Goal: Task Accomplishment & Management: Complete application form

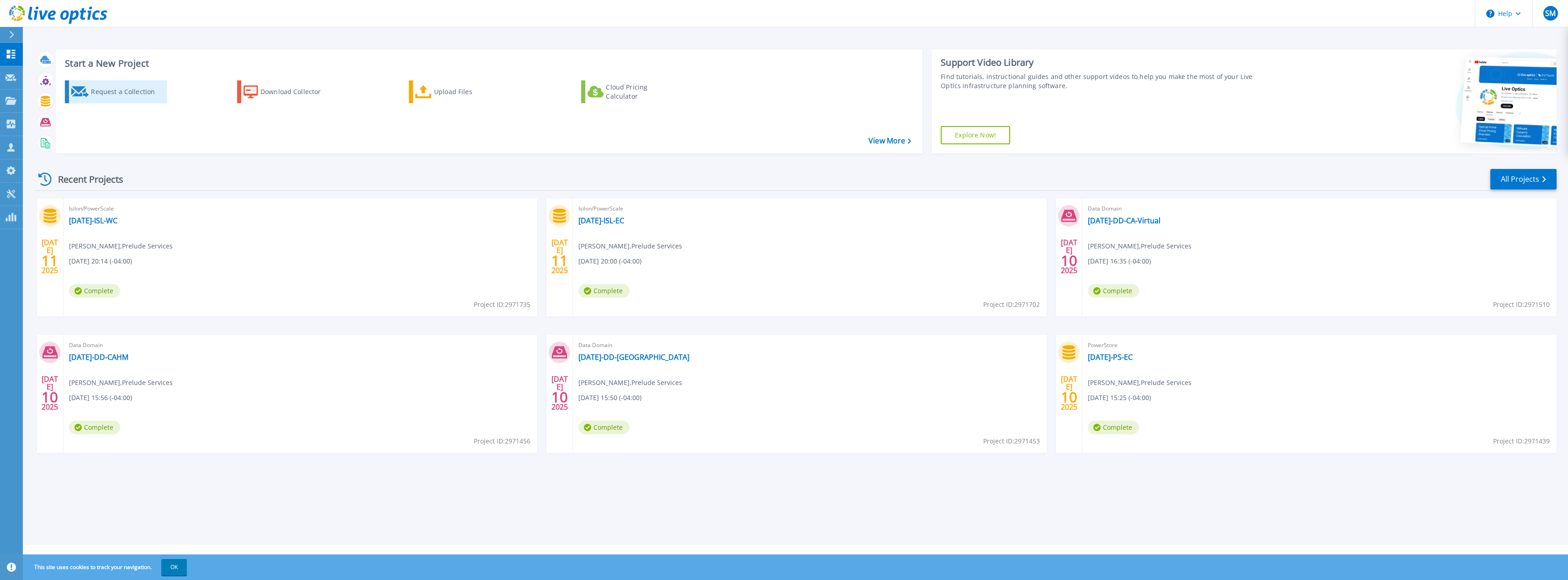
click at [99, 87] on div "Request a Collection" at bounding box center [127, 92] width 73 height 18
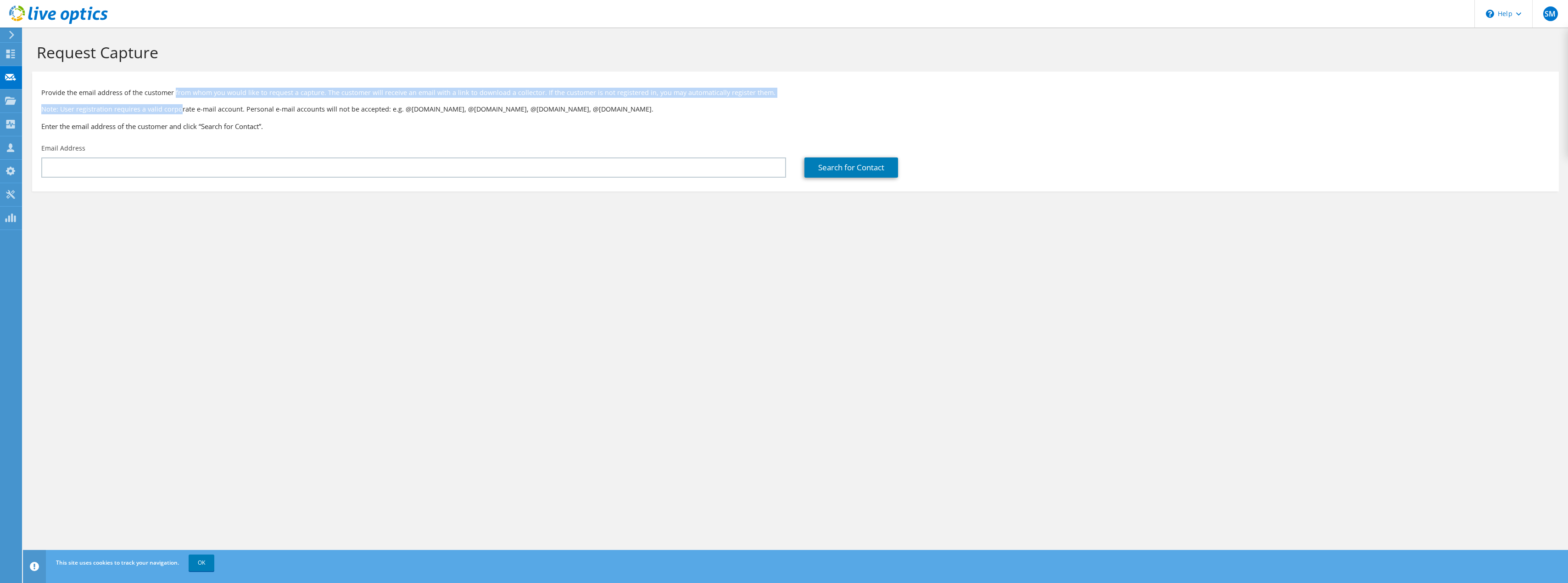
drag, startPoint x: 174, startPoint y: 92, endPoint x: 179, endPoint y: 111, distance: 19.6
click at [179, 111] on div "Provide the email address of the customer from whom you would like to request a…" at bounding box center [795, 108] width 1527 height 63
click at [178, 112] on p "Note: User registration requires a valid corporate e-mail account. Personal e-m…" at bounding box center [795, 109] width 1508 height 10
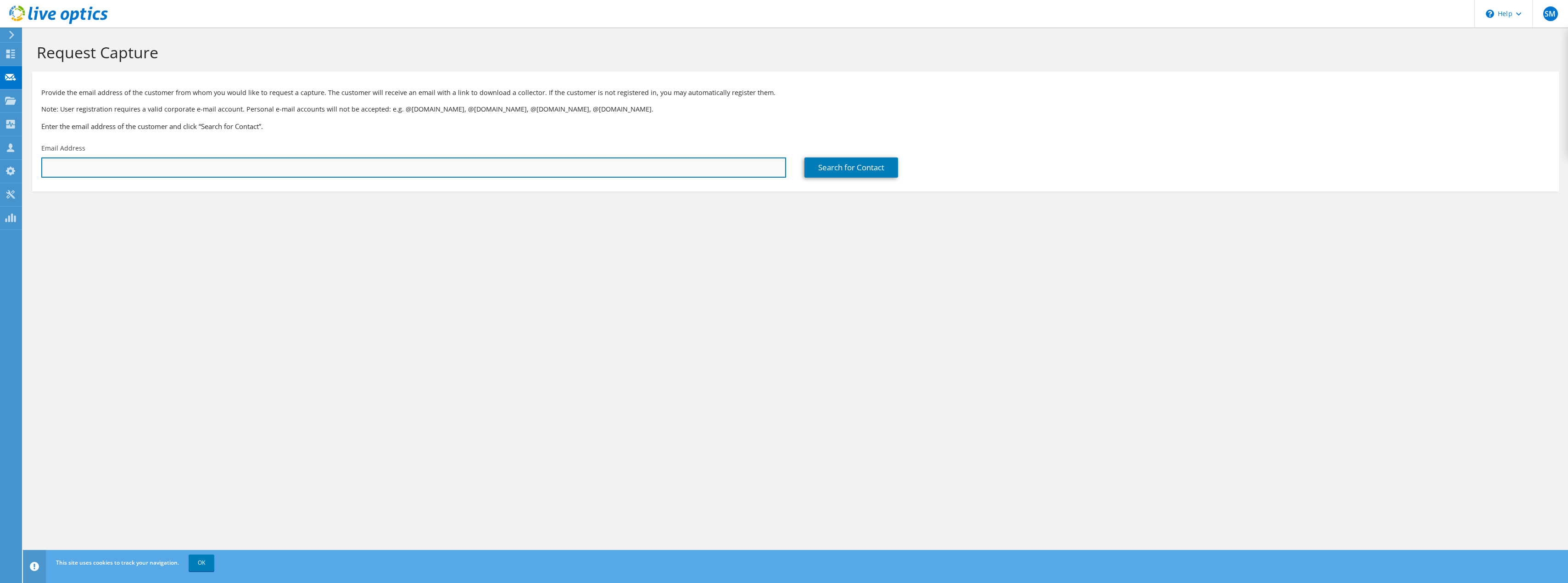
click at [161, 166] on input "text" at bounding box center [414, 167] width 745 height 20
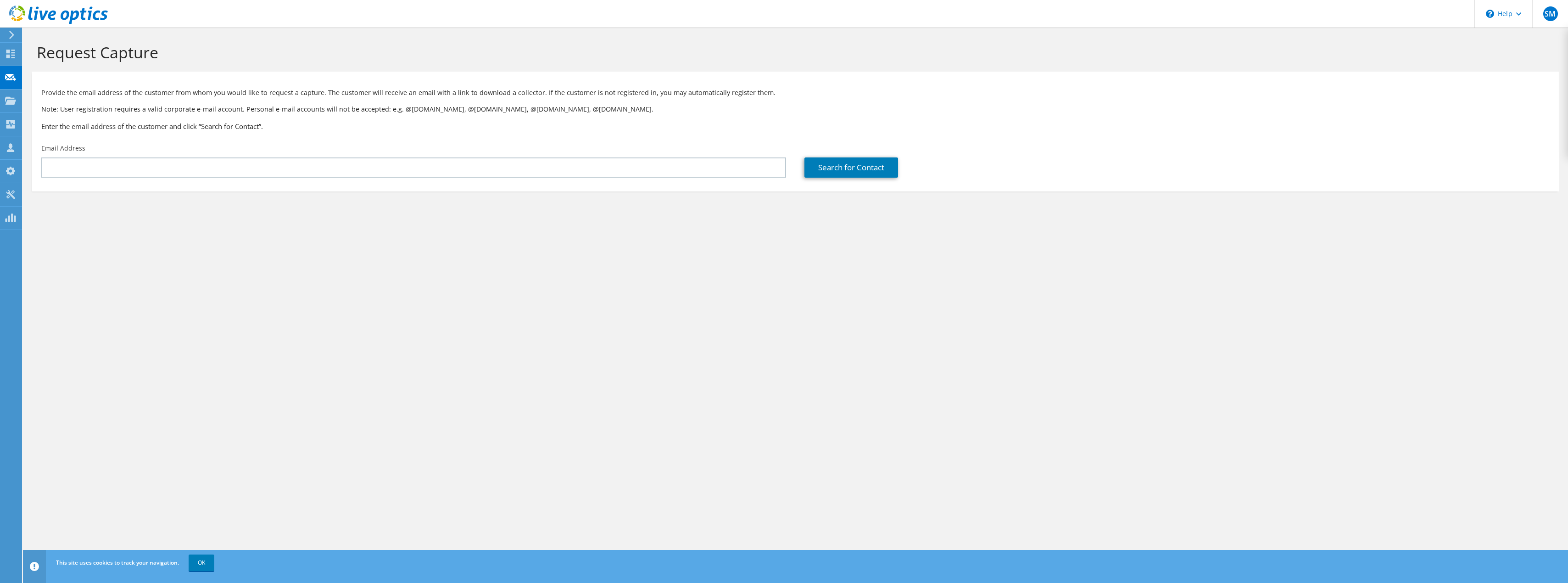
click at [412, 275] on div "Request Capture Provide the email address of the customer from whom you would l…" at bounding box center [795, 305] width 1545 height 555
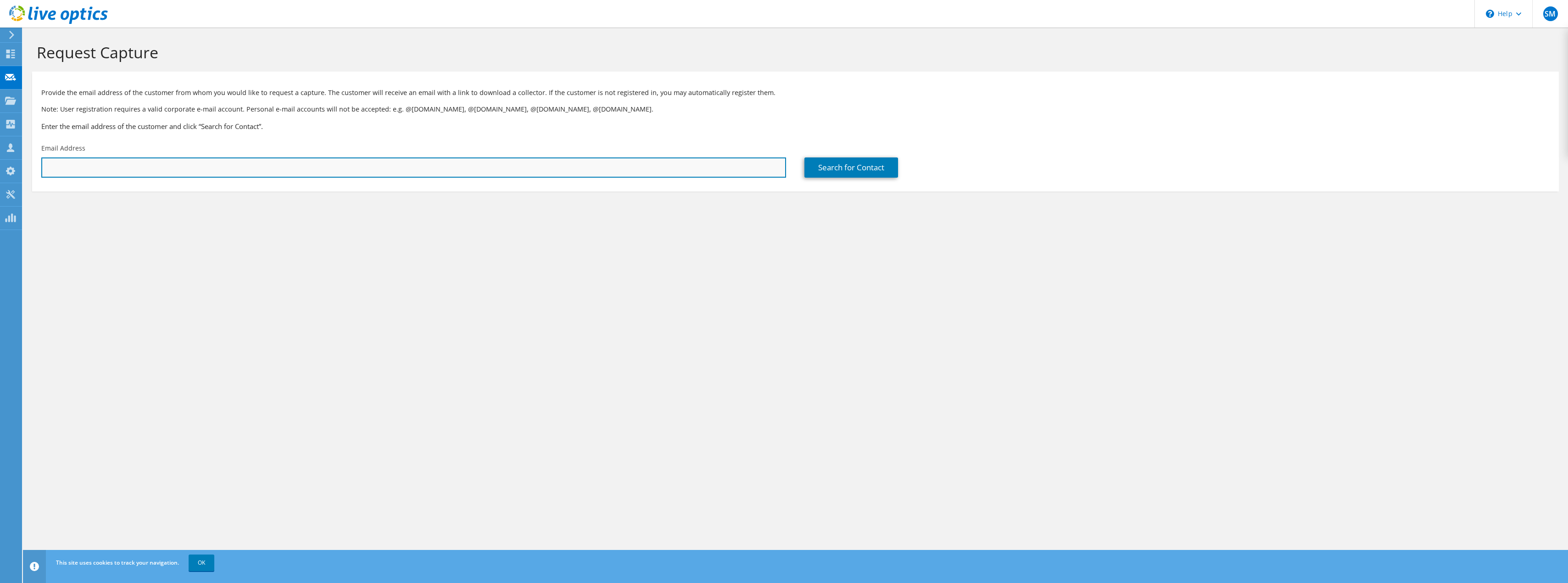
click at [241, 171] on input "text" at bounding box center [414, 167] width 745 height 20
type input "u"
click at [237, 166] on input "text" at bounding box center [414, 167] width 745 height 20
paste input "mulsh@preludeservices.com"
type input "mulsh@preludeservices.com"
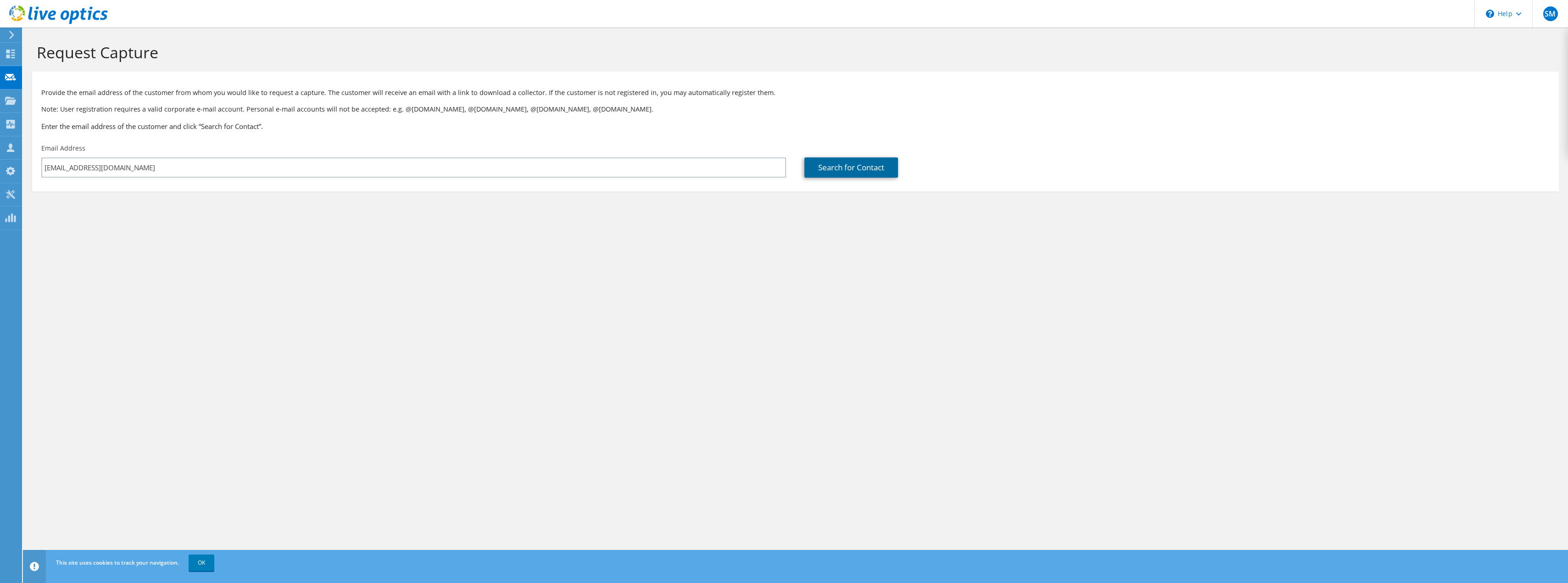
click at [855, 159] on link "Search for Contact" at bounding box center [851, 167] width 94 height 20
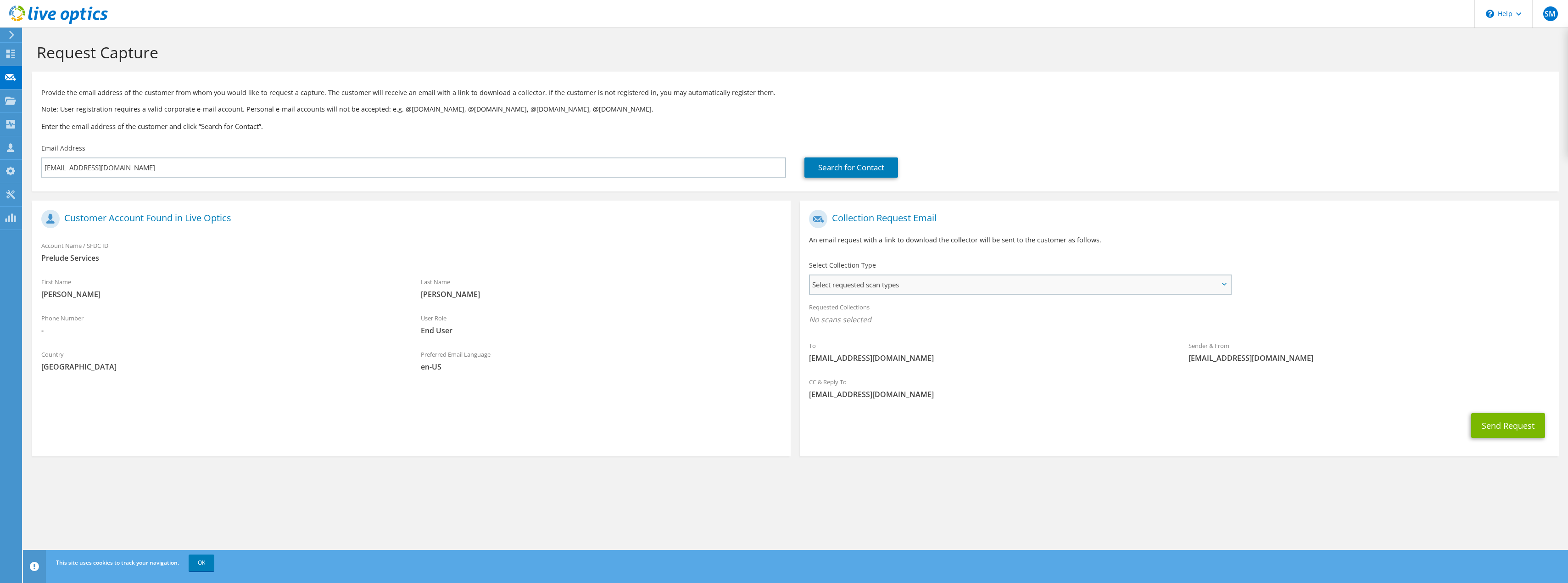
click at [943, 289] on span "Select requested scan types" at bounding box center [1020, 285] width 420 height 18
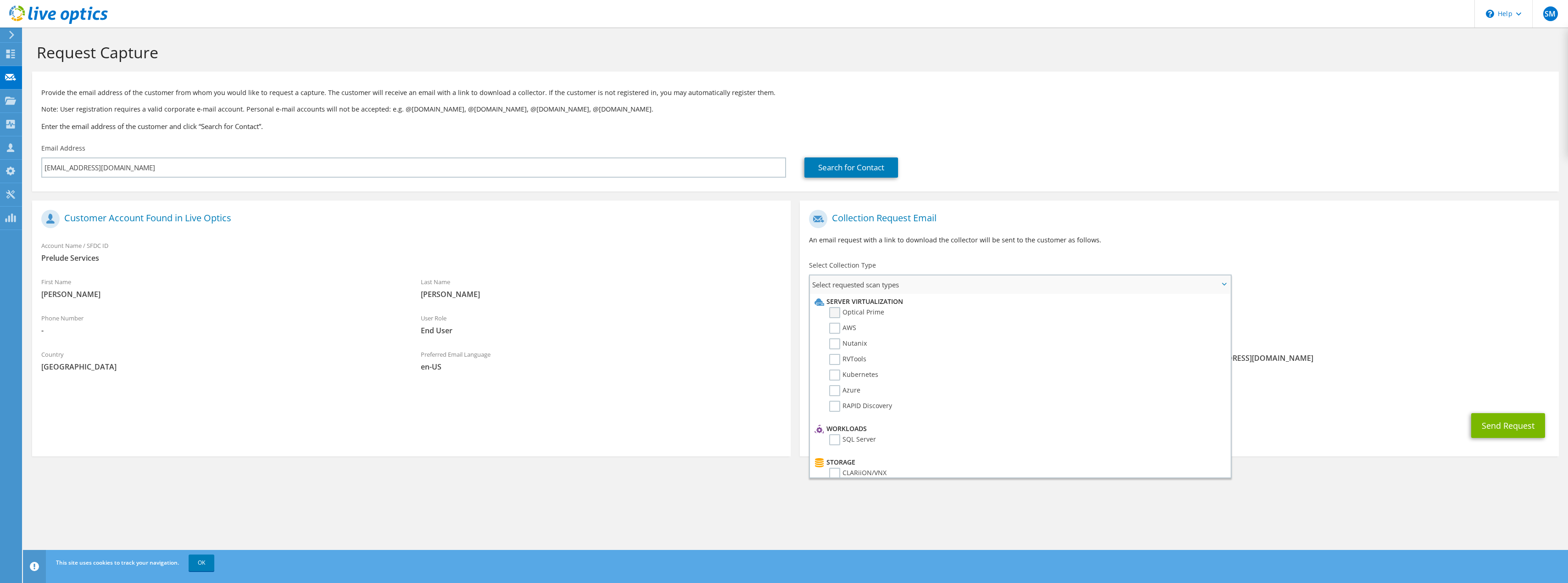
click at [839, 312] on label "Optical Prime" at bounding box center [857, 312] width 55 height 11
click at [0, 0] on input "Optical Prime" at bounding box center [0, 0] width 0 height 0
drag, startPoint x: 837, startPoint y: 323, endPoint x: 839, endPoint y: 332, distance: 9.2
click at [838, 323] on label "CLARiiON/VNX" at bounding box center [858, 321] width 57 height 11
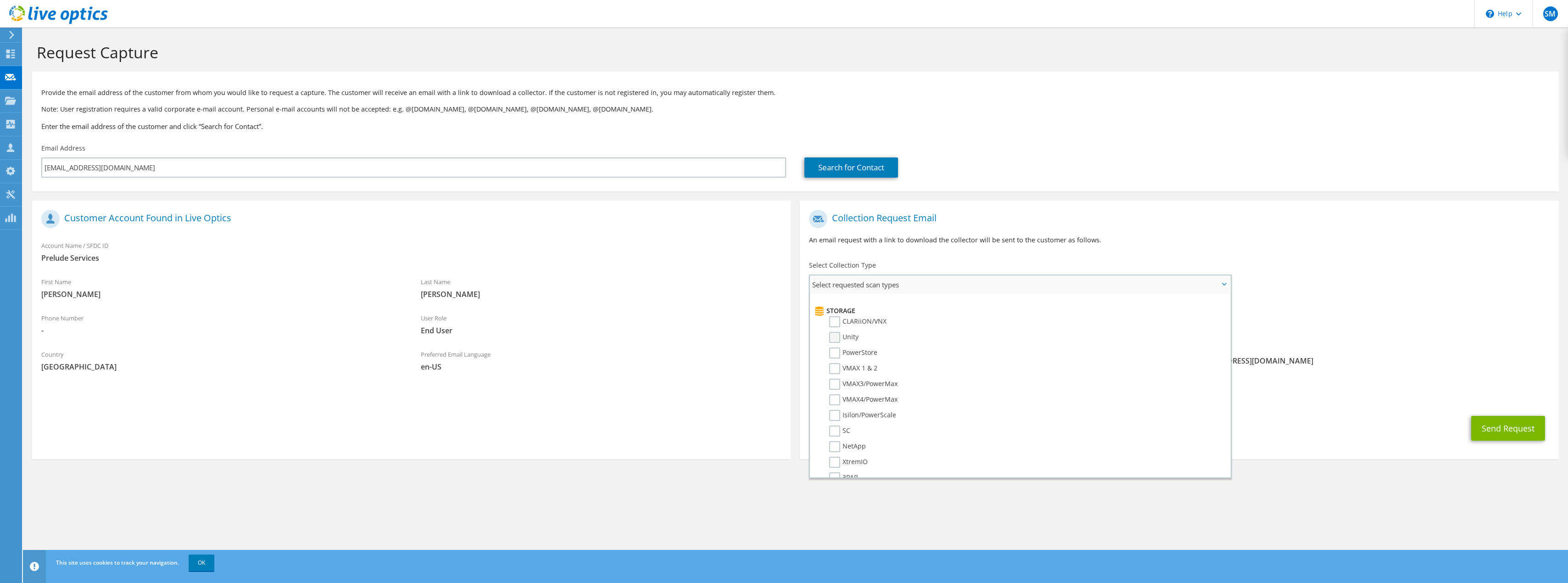
click at [0, 0] on input "CLARiiON/VNX" at bounding box center [0, 0] width 0 height 0
click at [832, 341] on label "Unity" at bounding box center [844, 337] width 30 height 11
click at [0, 0] on input "Unity" at bounding box center [0, 0] width 0 height 0
drag, startPoint x: 833, startPoint y: 352, endPoint x: 834, endPoint y: 357, distance: 5.1
click at [834, 352] on label "PowerStore" at bounding box center [853, 353] width 48 height 11
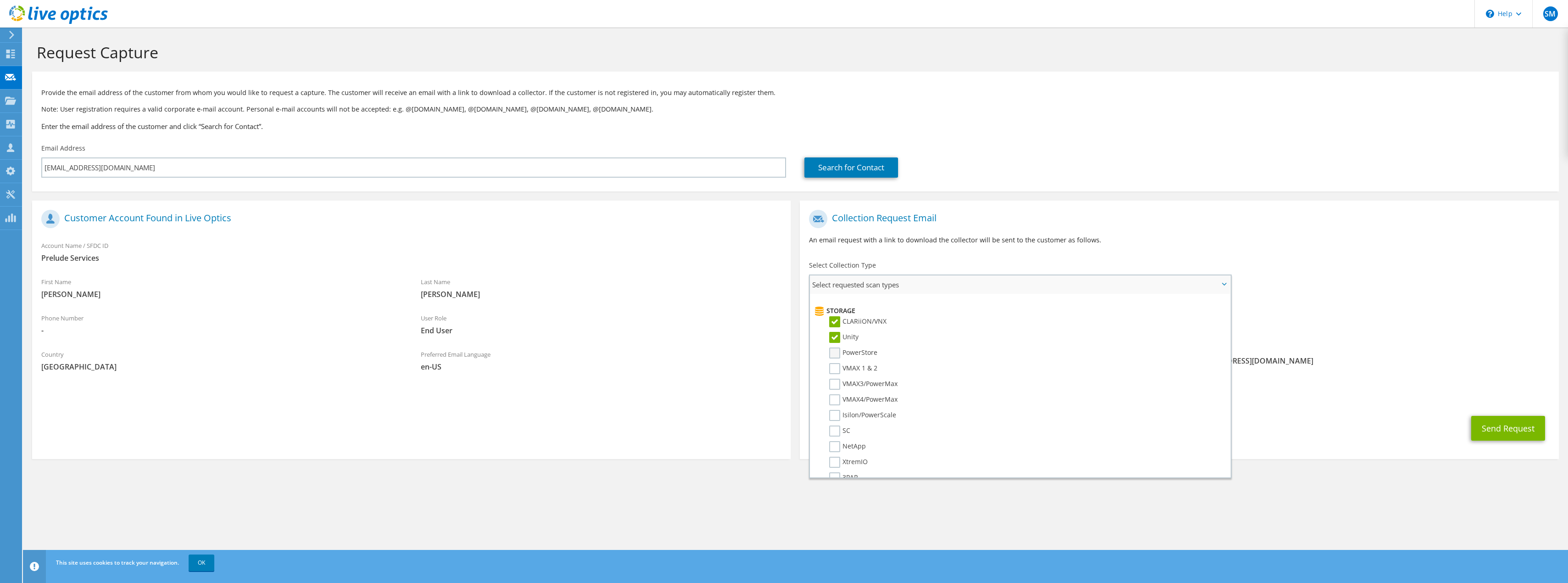
click at [0, 0] on input "PowerStore" at bounding box center [0, 0] width 0 height 0
click at [837, 405] on label "Data Domain" at bounding box center [856, 403] width 53 height 11
click at [0, 0] on input "Data Domain" at bounding box center [0, 0] width 0 height 0
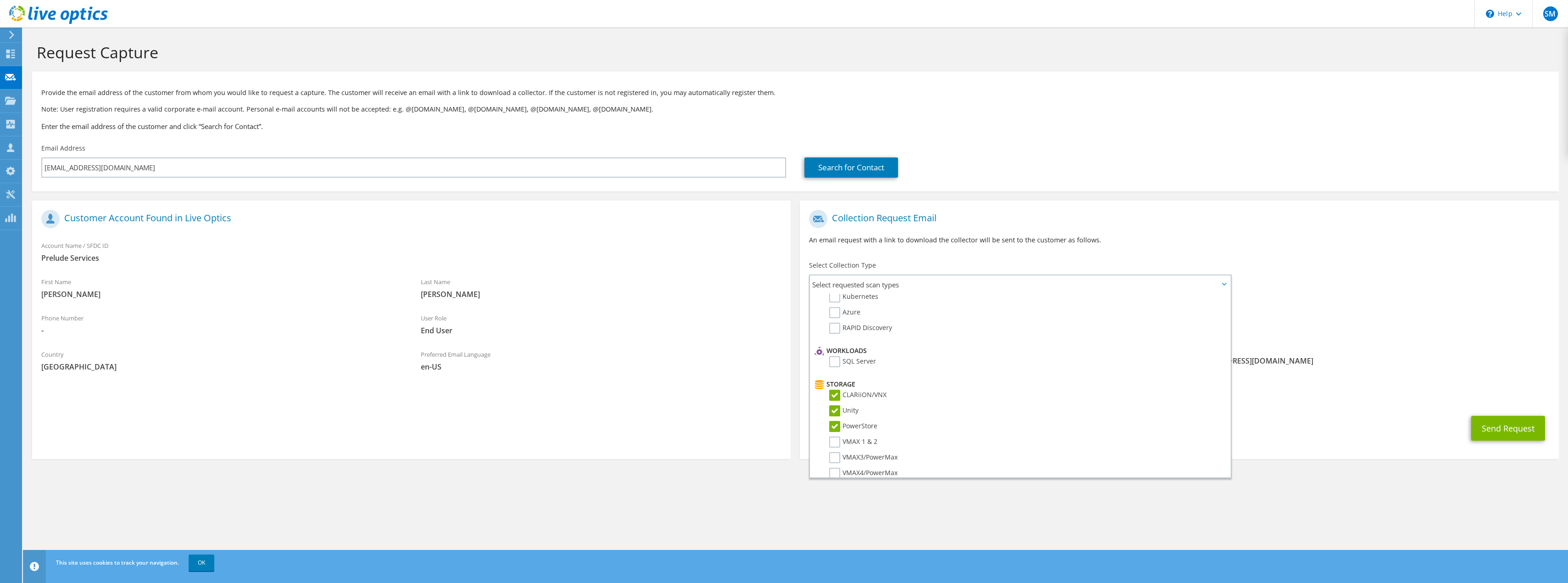
click at [1038, 515] on div "Request Capture Provide the email address of the customer from whom you would l…" at bounding box center [795, 305] width 1545 height 555
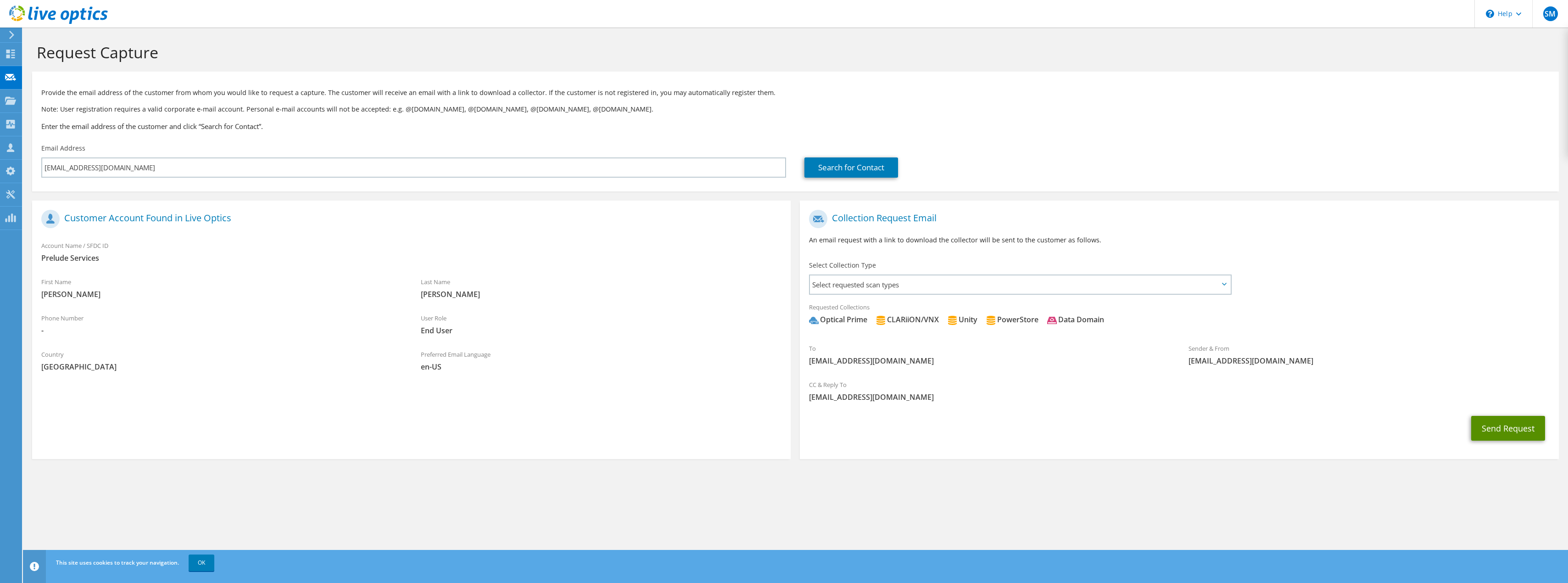
click at [1493, 430] on button "Send Request" at bounding box center [1508, 428] width 74 height 25
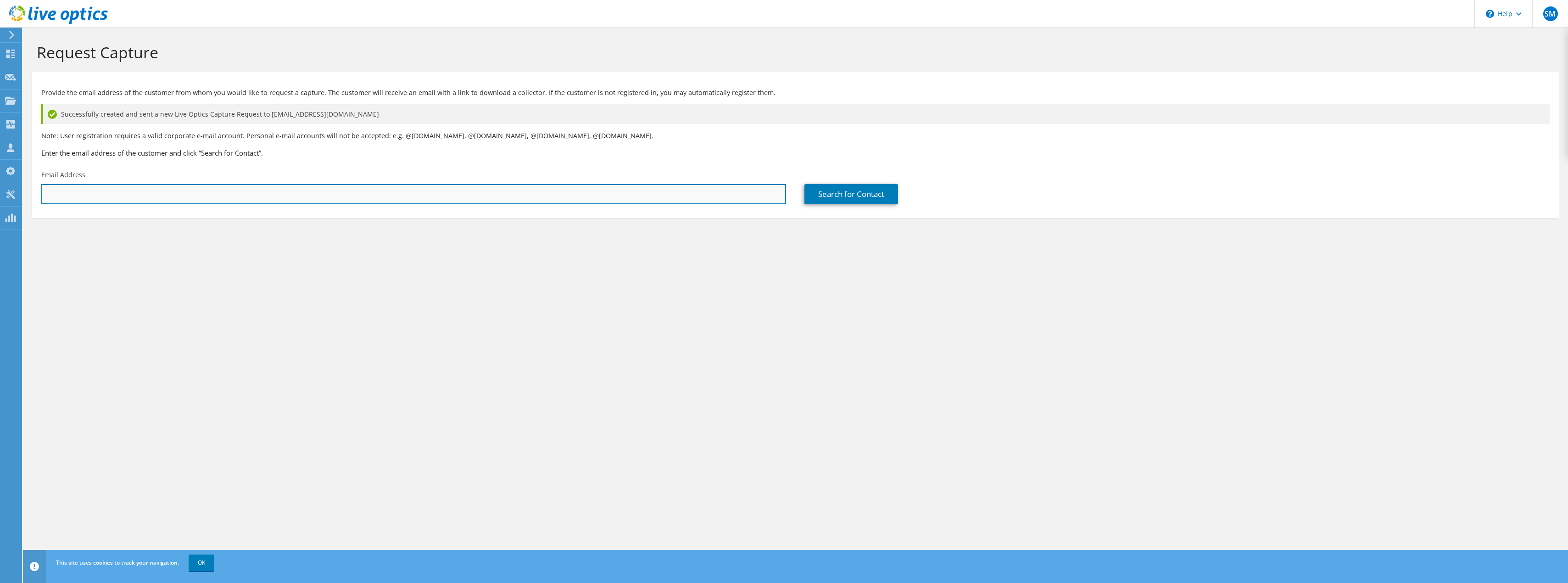
click at [447, 196] on input "text" at bounding box center [414, 194] width 745 height 20
paste input "tpautz@preludeservices.com"
type input "tpautz@preludeservices.com"
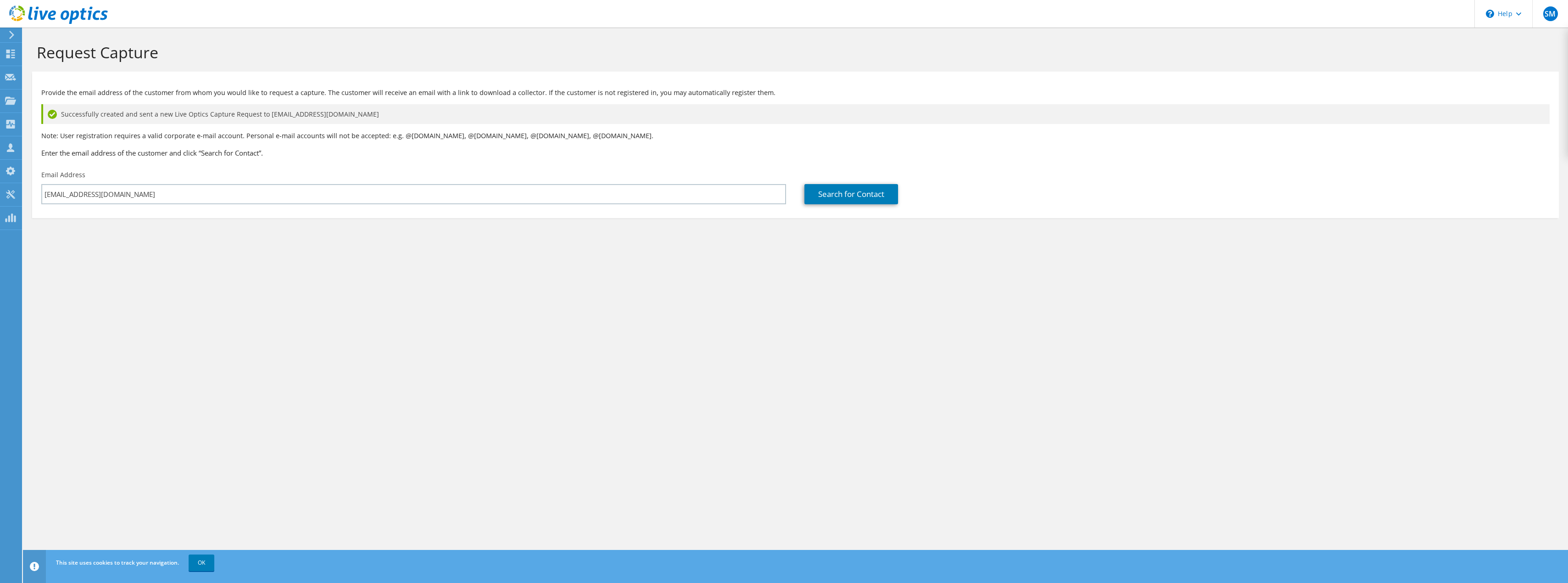
click at [845, 165] on div "Provide the email address of the customer from whom you would like to request a…" at bounding box center [795, 142] width 1527 height 132
click at [838, 189] on link "Search for Contact" at bounding box center [851, 194] width 94 height 20
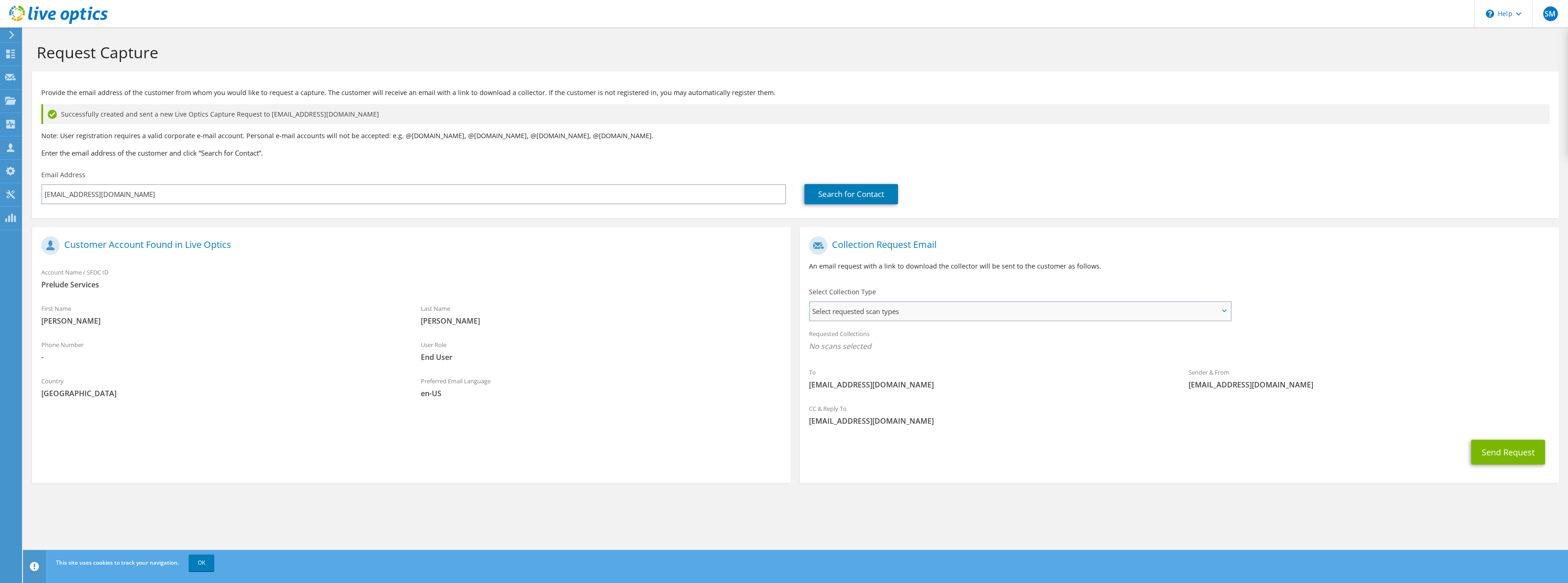
click at [1049, 309] on span "Select requested scan types" at bounding box center [1020, 311] width 420 height 18
drag, startPoint x: 837, startPoint y: 340, endPoint x: 841, endPoint y: 343, distance: 5.0
click at [837, 340] on label "Optical Prime" at bounding box center [857, 339] width 55 height 11
click at [0, 0] on input "Optical Prime" at bounding box center [0, 0] width 0 height 0
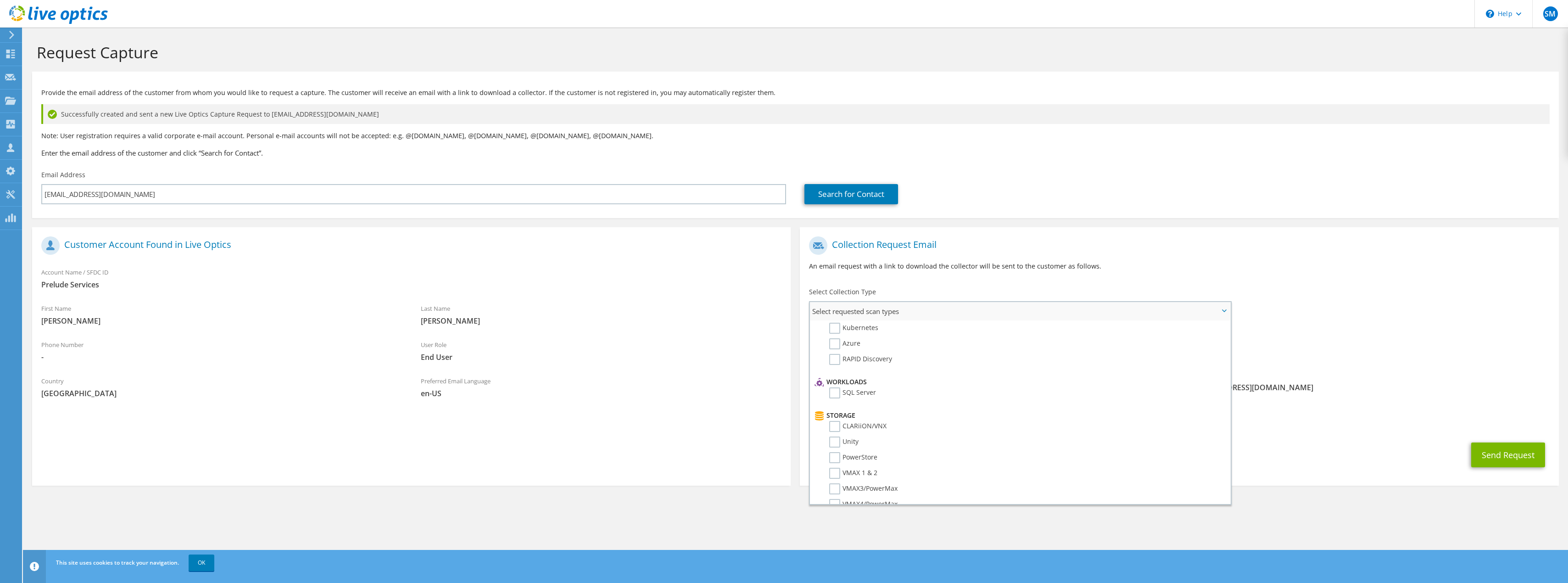
click at [843, 432] on li "CLARiiON/VNX" at bounding box center [1019, 429] width 413 height 16
drag, startPoint x: 840, startPoint y: 441, endPoint x: 836, endPoint y: 436, distance: 6.4
click at [840, 441] on label "Unity" at bounding box center [844, 442] width 30 height 11
click at [0, 0] on input "Unity" at bounding box center [0, 0] width 0 height 0
click at [835, 426] on label "CLARiiON/VNX" at bounding box center [858, 426] width 57 height 11
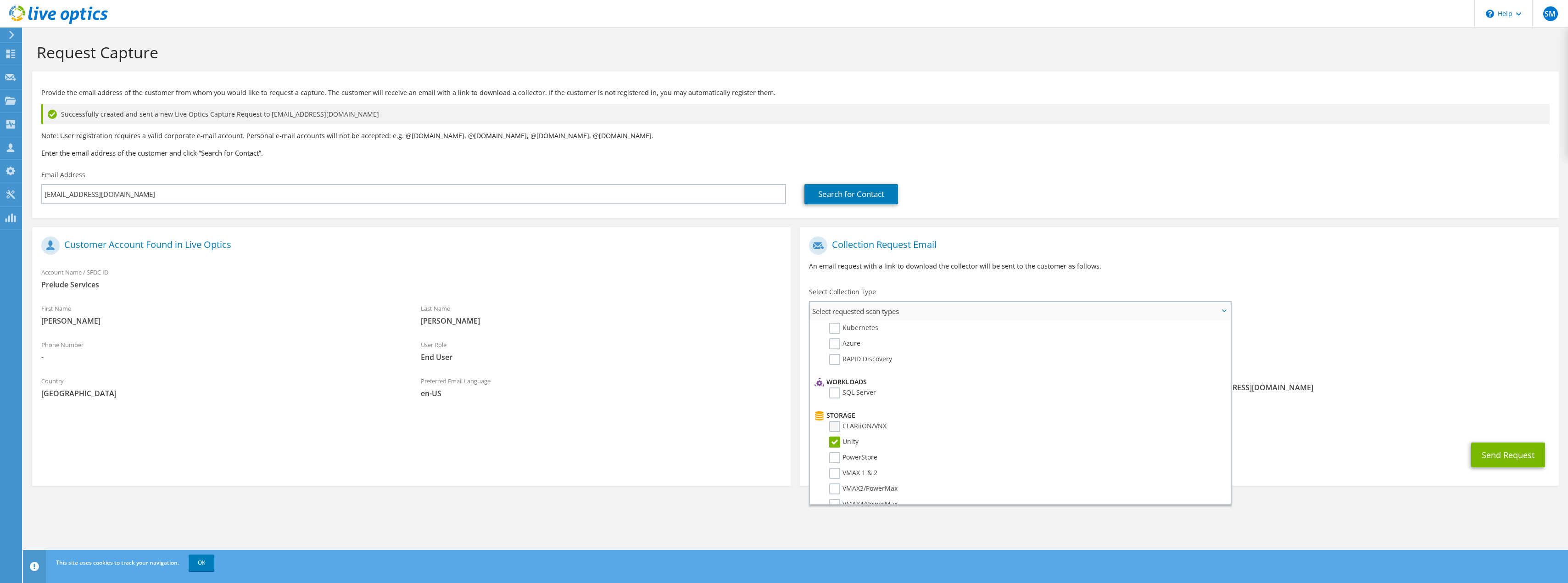
click at [0, 0] on input "CLARiiON/VNX" at bounding box center [0, 0] width 0 height 0
drag, startPoint x: 837, startPoint y: 458, endPoint x: 843, endPoint y: 455, distance: 6.7
click at [837, 458] on label "PowerStore" at bounding box center [853, 457] width 48 height 11
click at [0, 0] on input "PowerStore" at bounding box center [0, 0] width 0 height 0
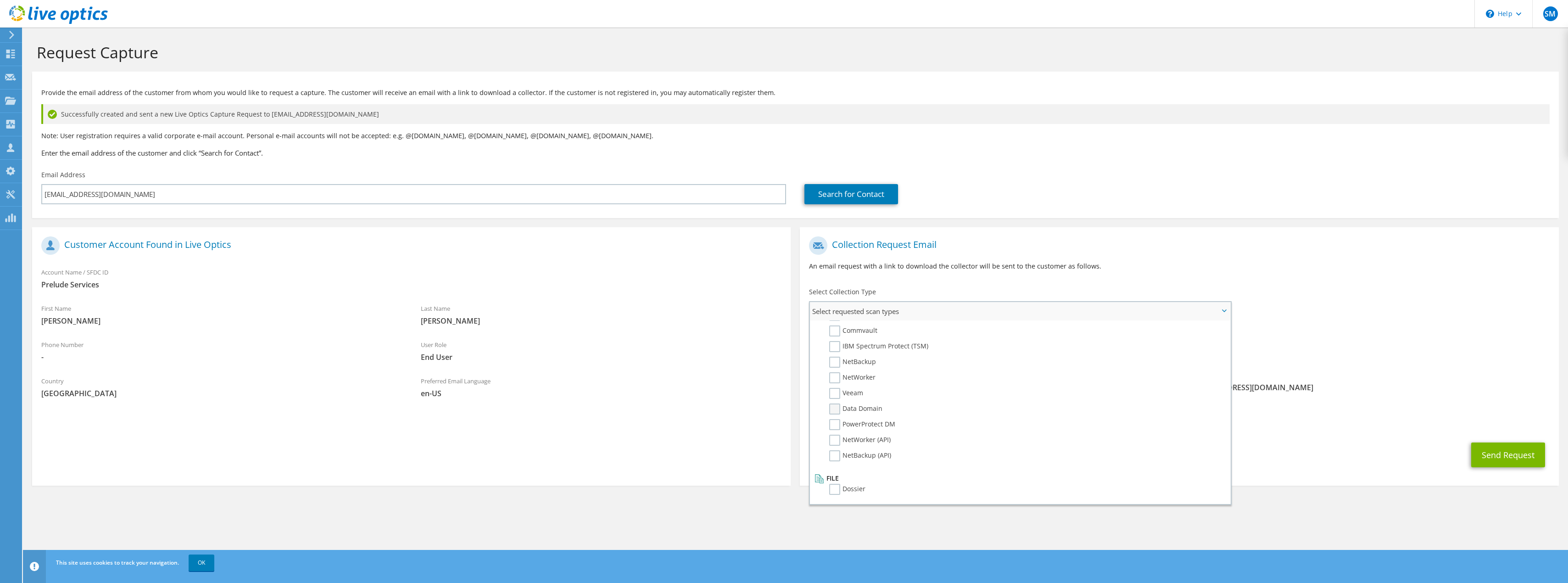
click at [838, 409] on label "Data Domain" at bounding box center [856, 409] width 53 height 11
click at [0, 0] on input "Data Domain" at bounding box center [0, 0] width 0 height 0
drag, startPoint x: 1331, startPoint y: 447, endPoint x: 1335, endPoint y: 447, distance: 4.0
click at [1331, 447] on div "Send Request" at bounding box center [1179, 455] width 759 height 34
click at [1504, 451] on button "Send Request" at bounding box center [1508, 455] width 74 height 25
